Goal: Information Seeking & Learning: Find specific fact

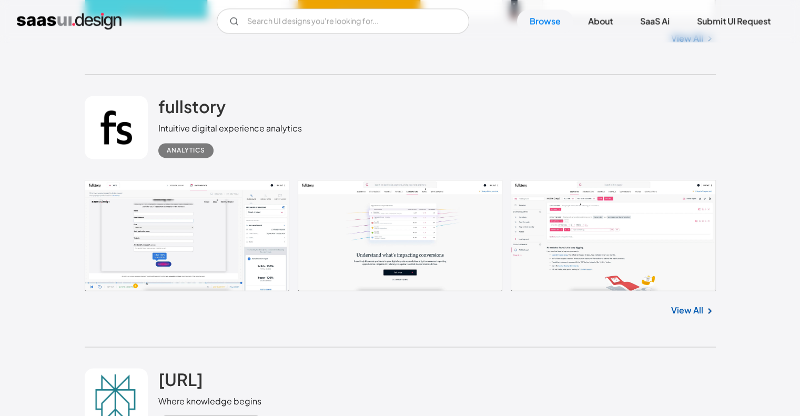
scroll to position [1630, 0]
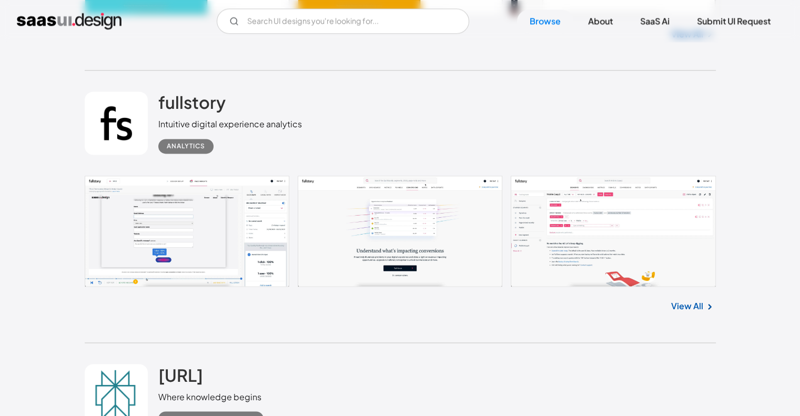
click at [277, 252] on link at bounding box center [400, 231] width 631 height 111
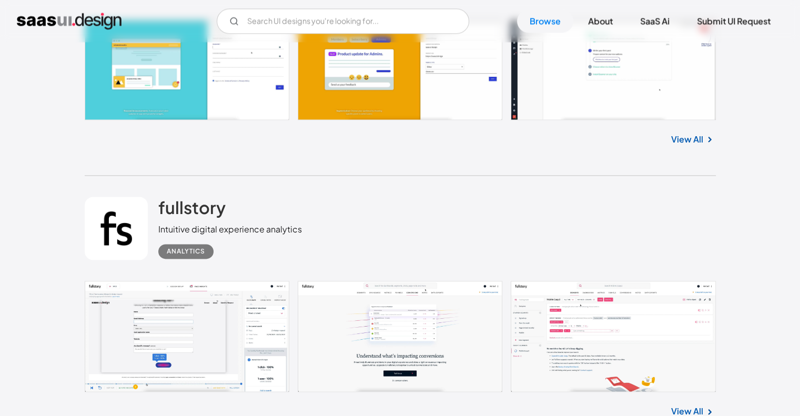
scroll to position [1525, 0]
click at [334, 19] on input "Email Form" at bounding box center [343, 20] width 252 height 25
type input "SEMerush"
click at [345, 23] on input "SEMerush" at bounding box center [343, 20] width 252 height 25
drag, startPoint x: 322, startPoint y: 25, endPoint x: 234, endPoint y: 16, distance: 87.7
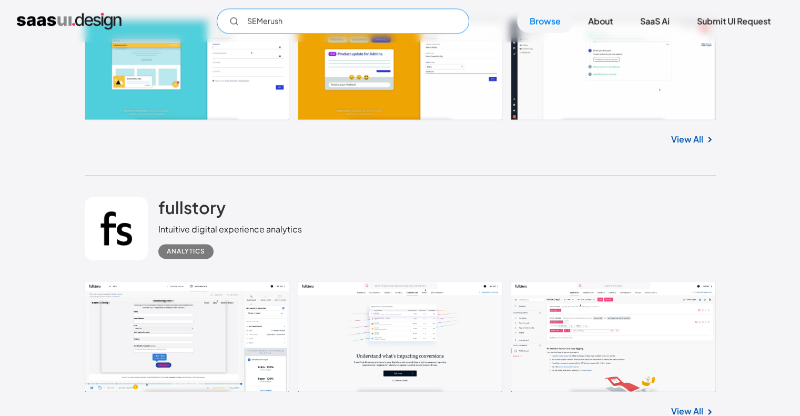
click at [234, 16] on div "SEMerush" at bounding box center [343, 20] width 252 height 25
type input "Aherfs"
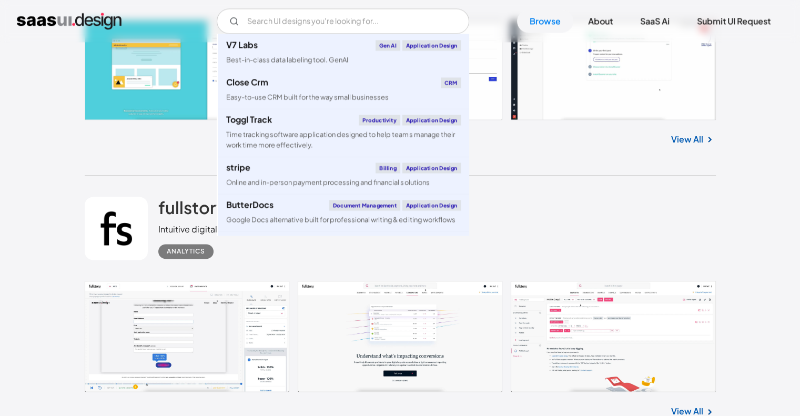
drag, startPoint x: 62, startPoint y: 145, endPoint x: 87, endPoint y: 161, distance: 29.6
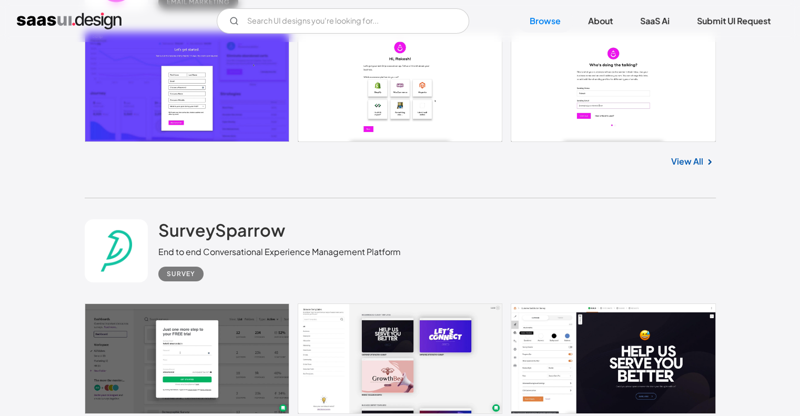
scroll to position [3522, 0]
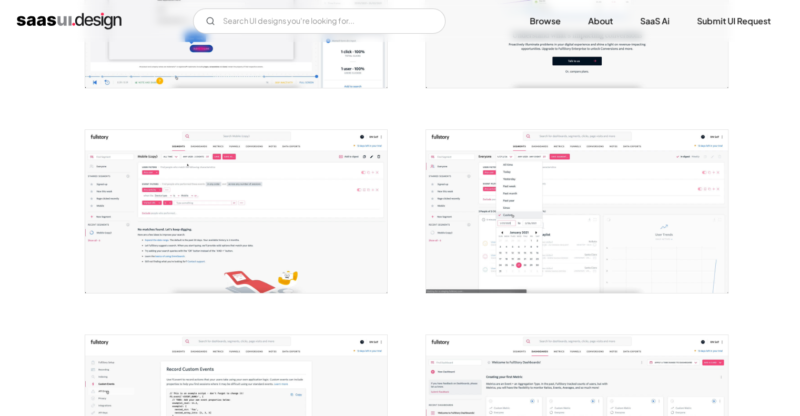
scroll to position [368, 0]
